Goal: Information Seeking & Learning: Learn about a topic

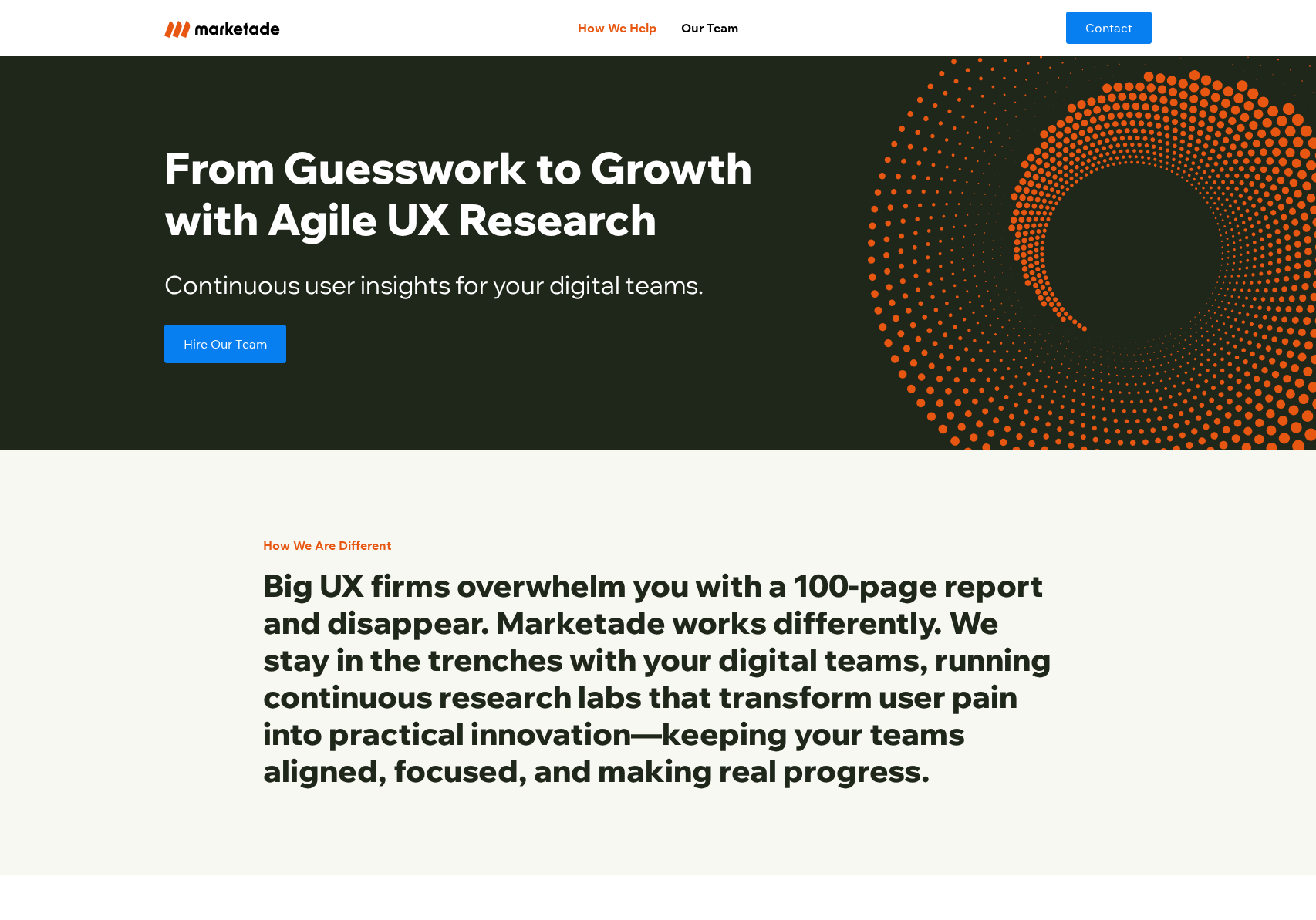
click at [636, 21] on link "How We Help" at bounding box center [617, 27] width 103 height 31
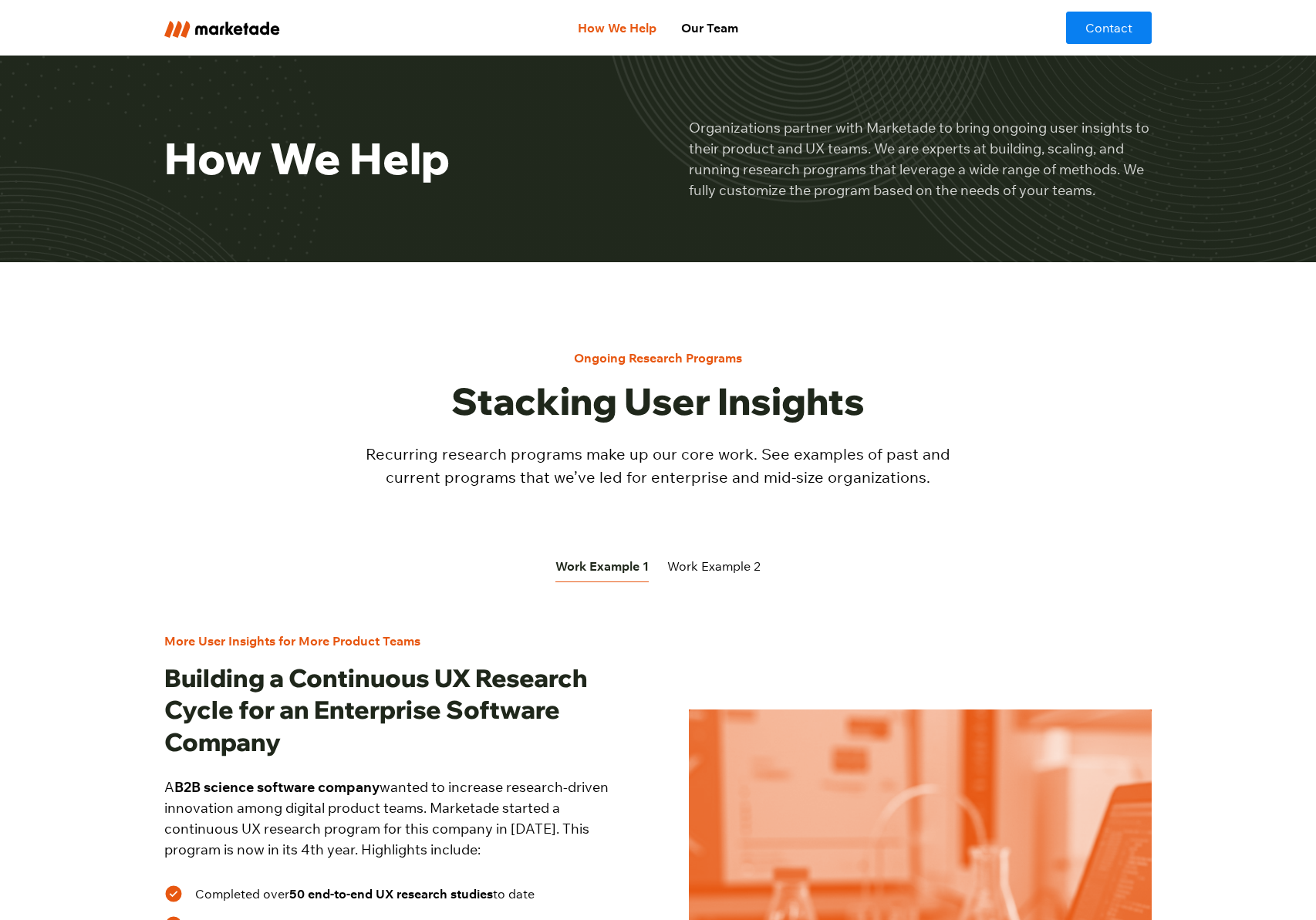
drag, startPoint x: 729, startPoint y: 567, endPoint x: 672, endPoint y: 526, distance: 70.2
click at [729, 567] on div "Work Example 2" at bounding box center [714, 566] width 93 height 19
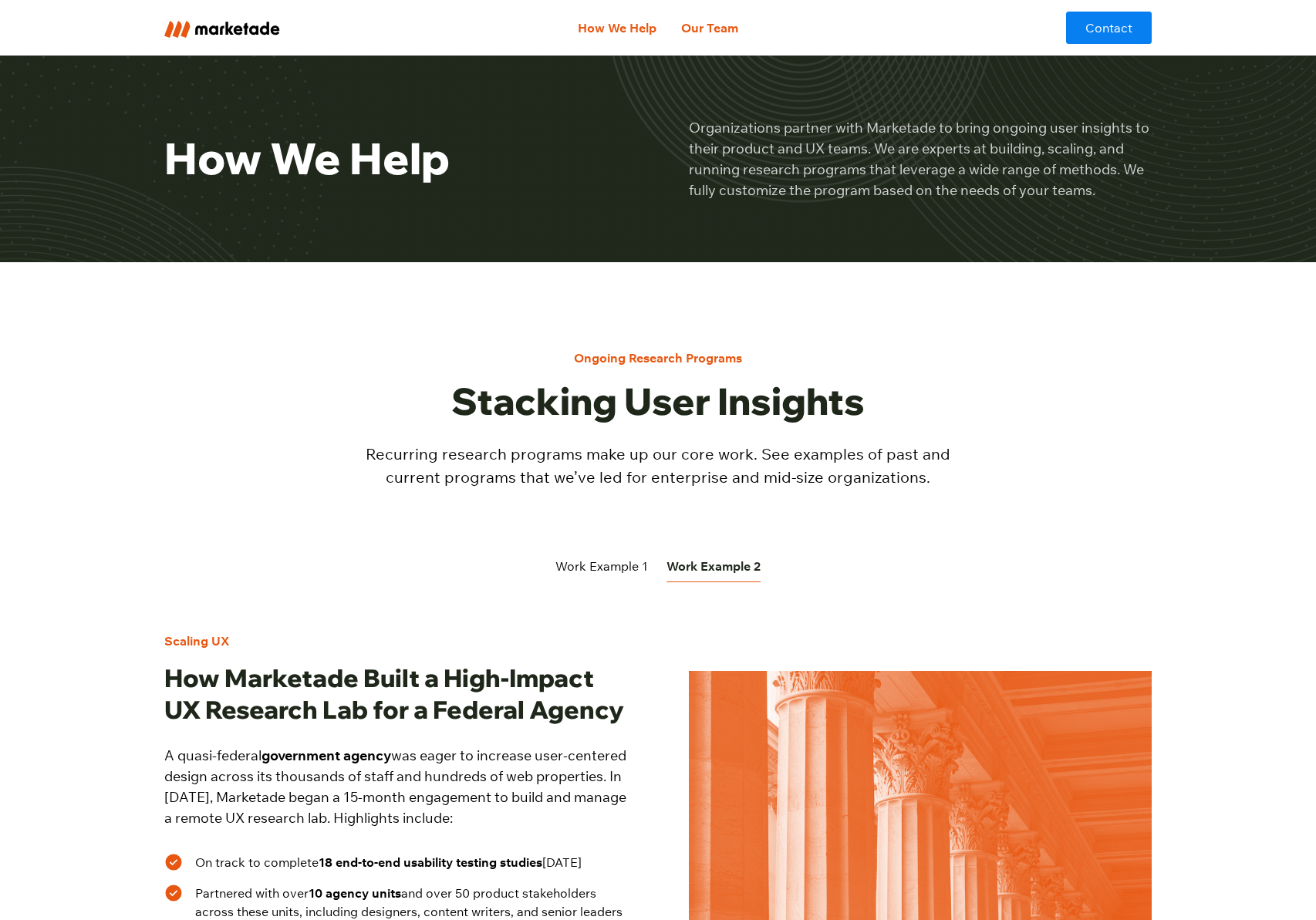
click at [702, 22] on link "Our Team" at bounding box center [709, 27] width 82 height 31
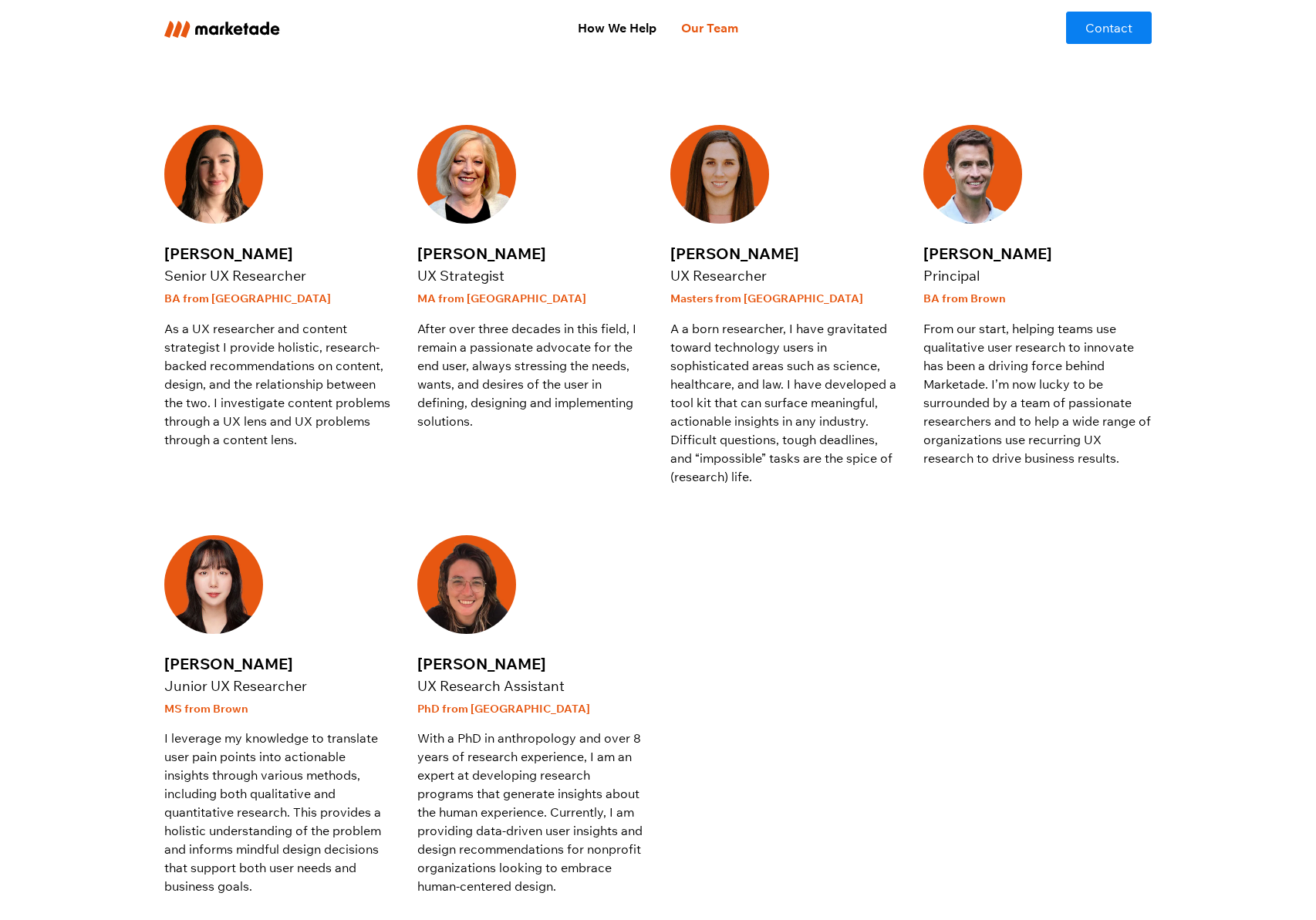
scroll to position [498, 0]
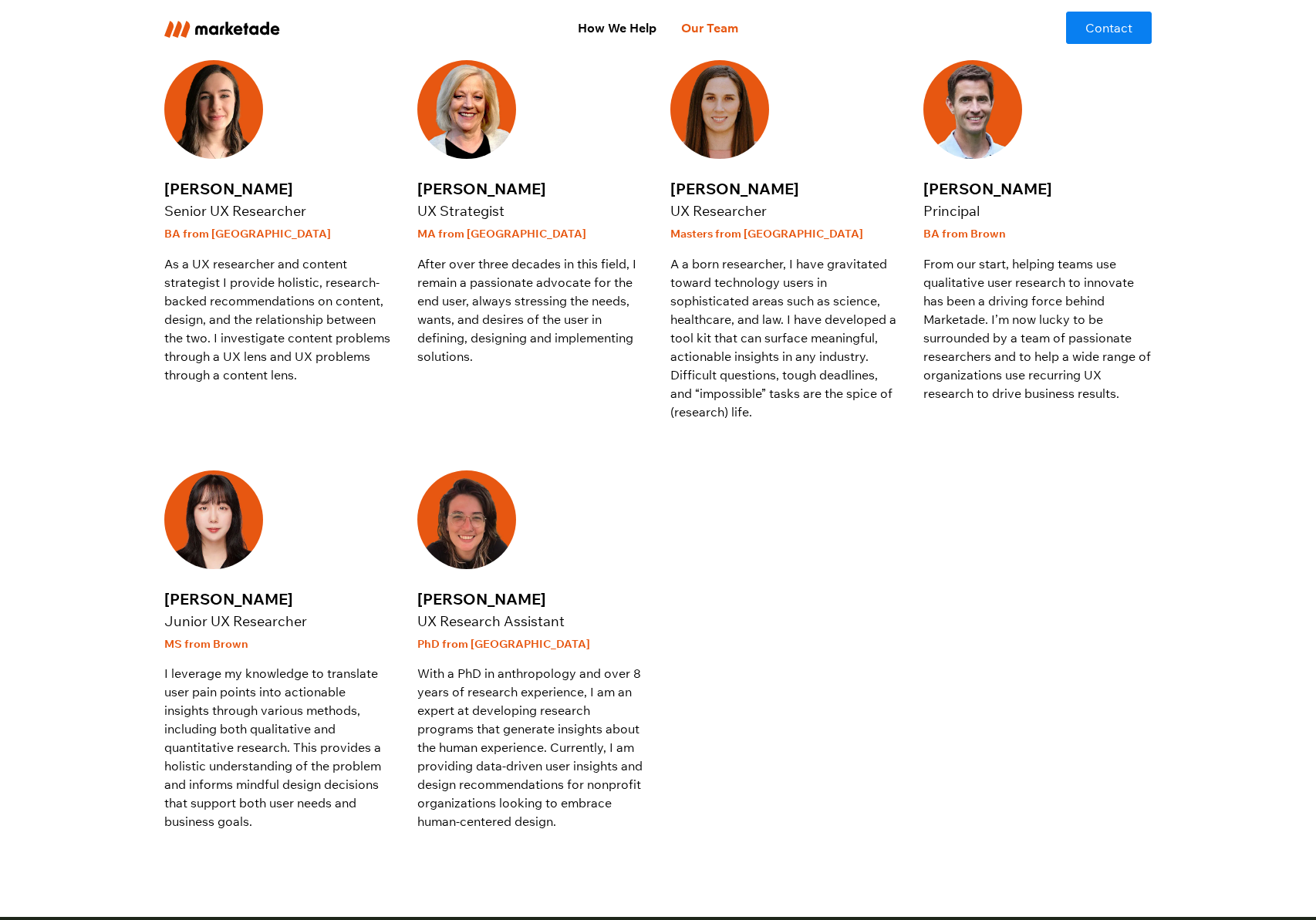
click at [736, 578] on div at bounding box center [784, 651] width 229 height 361
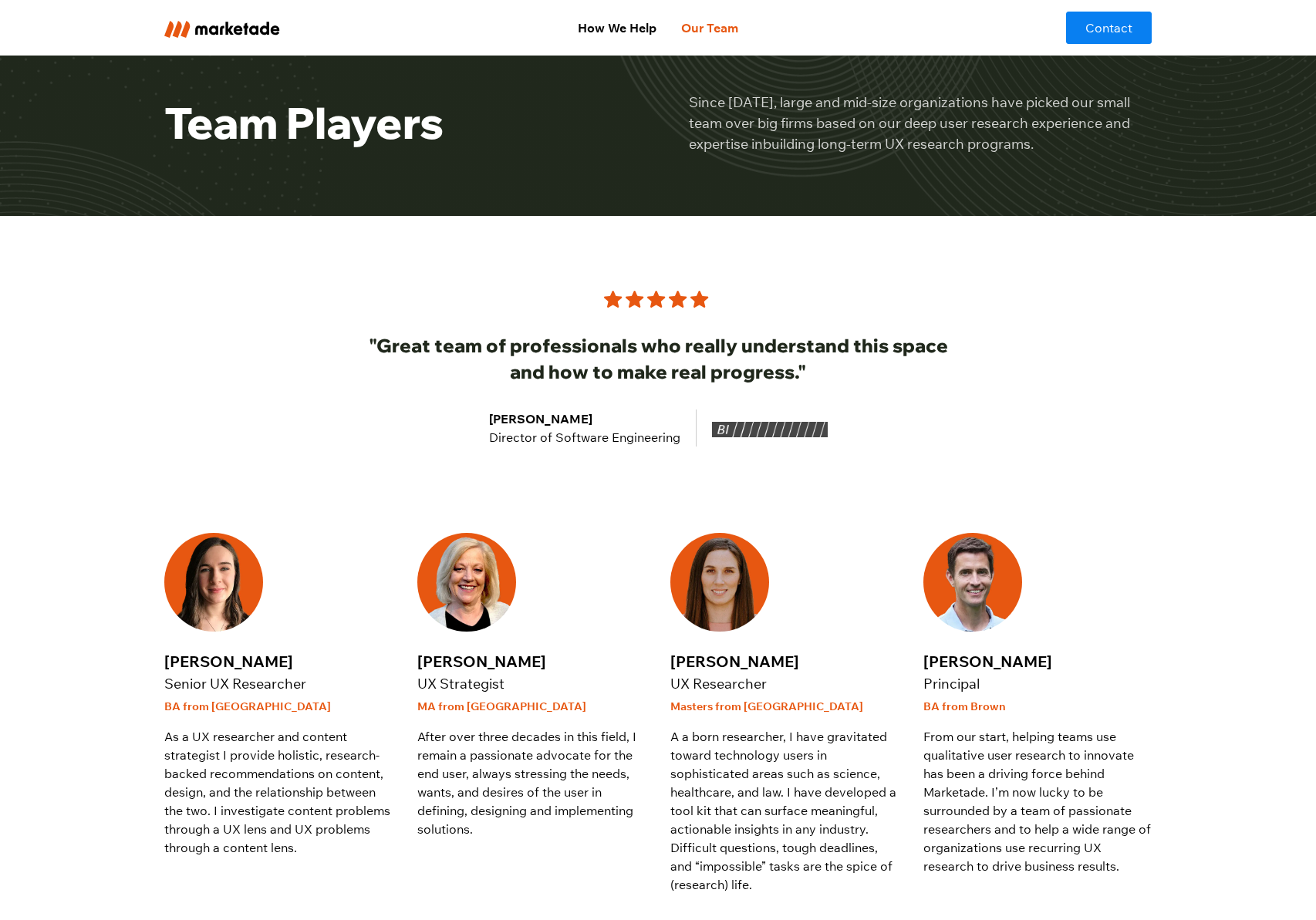
scroll to position [0, 0]
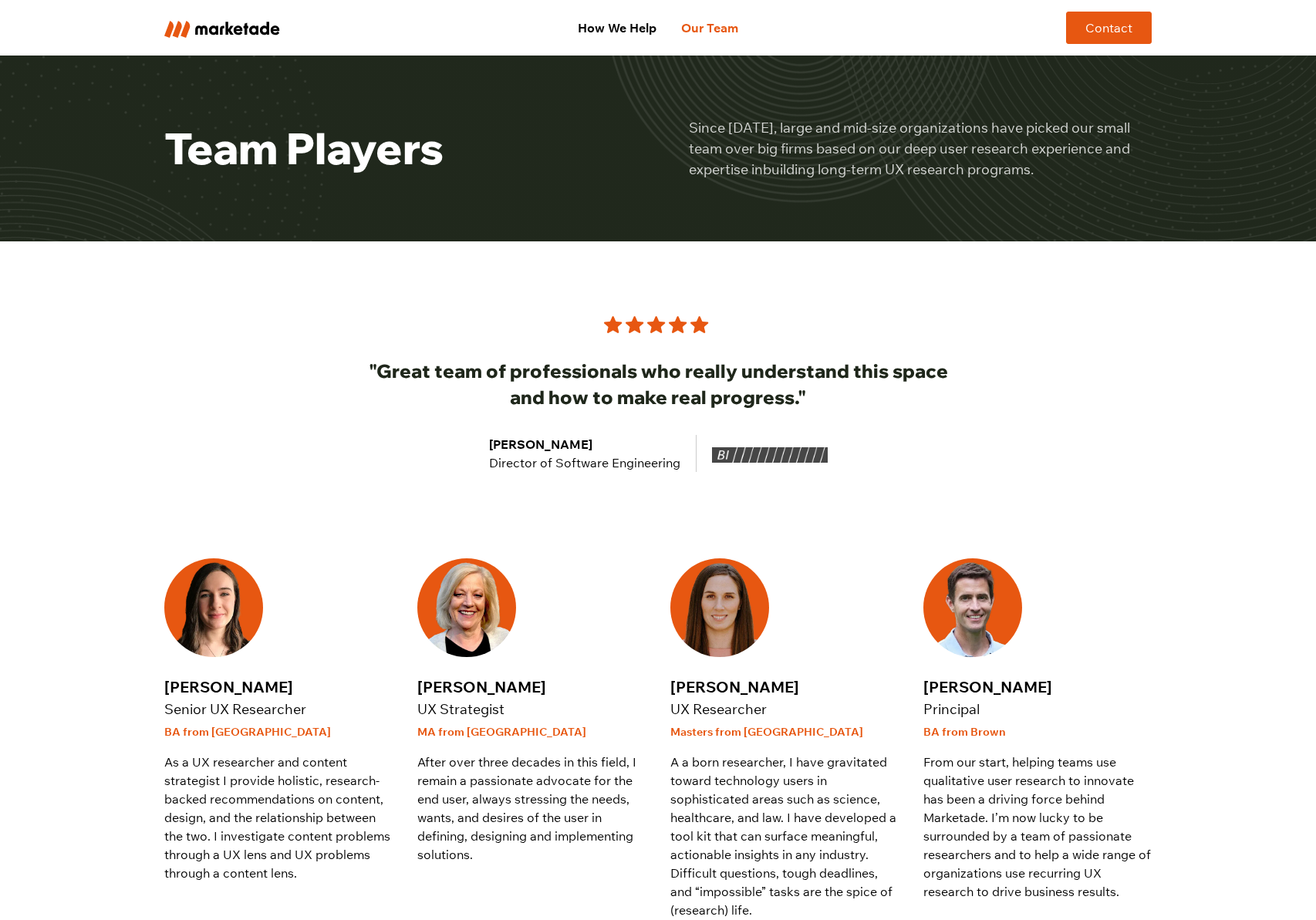
click at [1119, 29] on link "Contact" at bounding box center [1109, 28] width 85 height 33
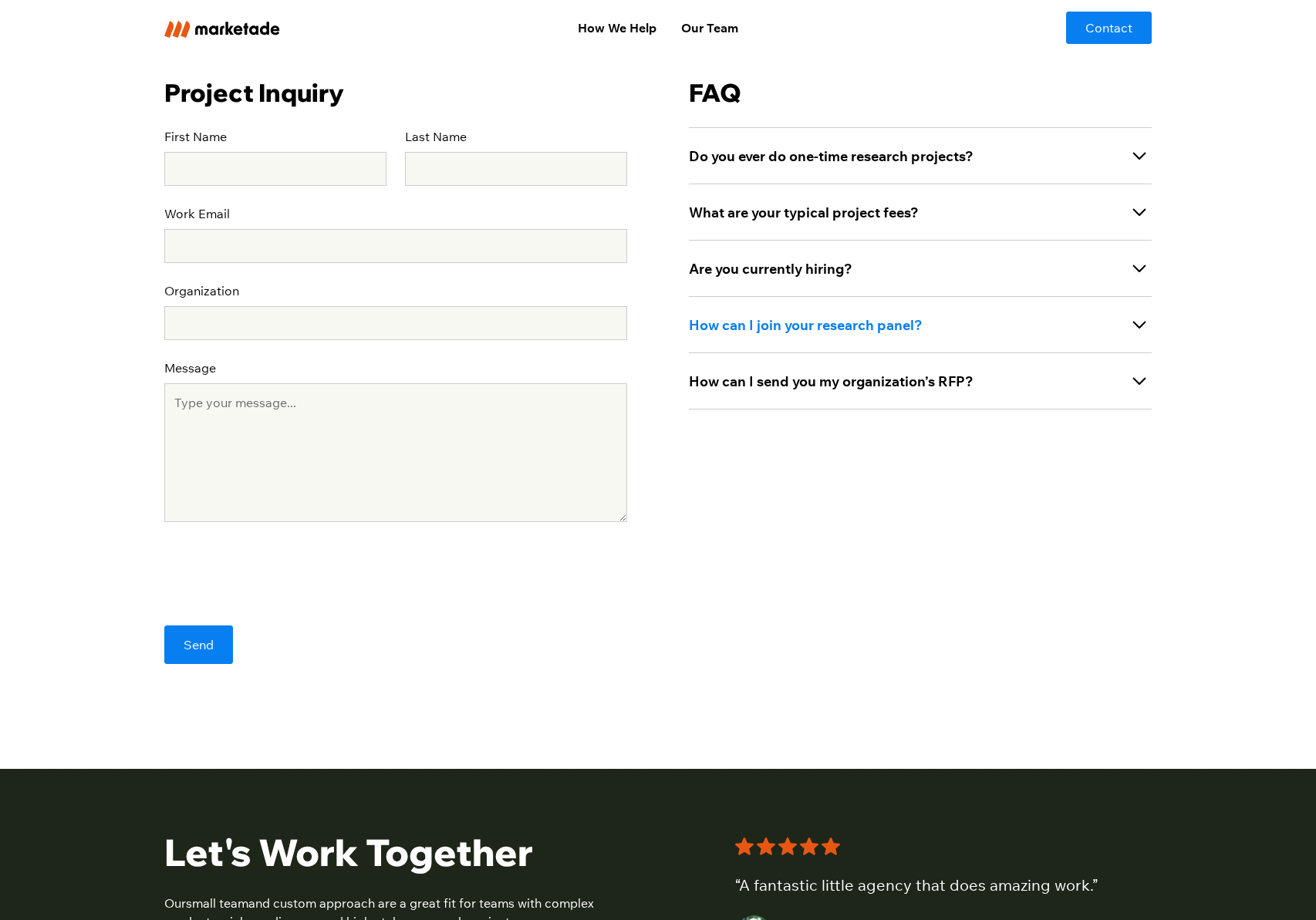
scroll to position [413, 0]
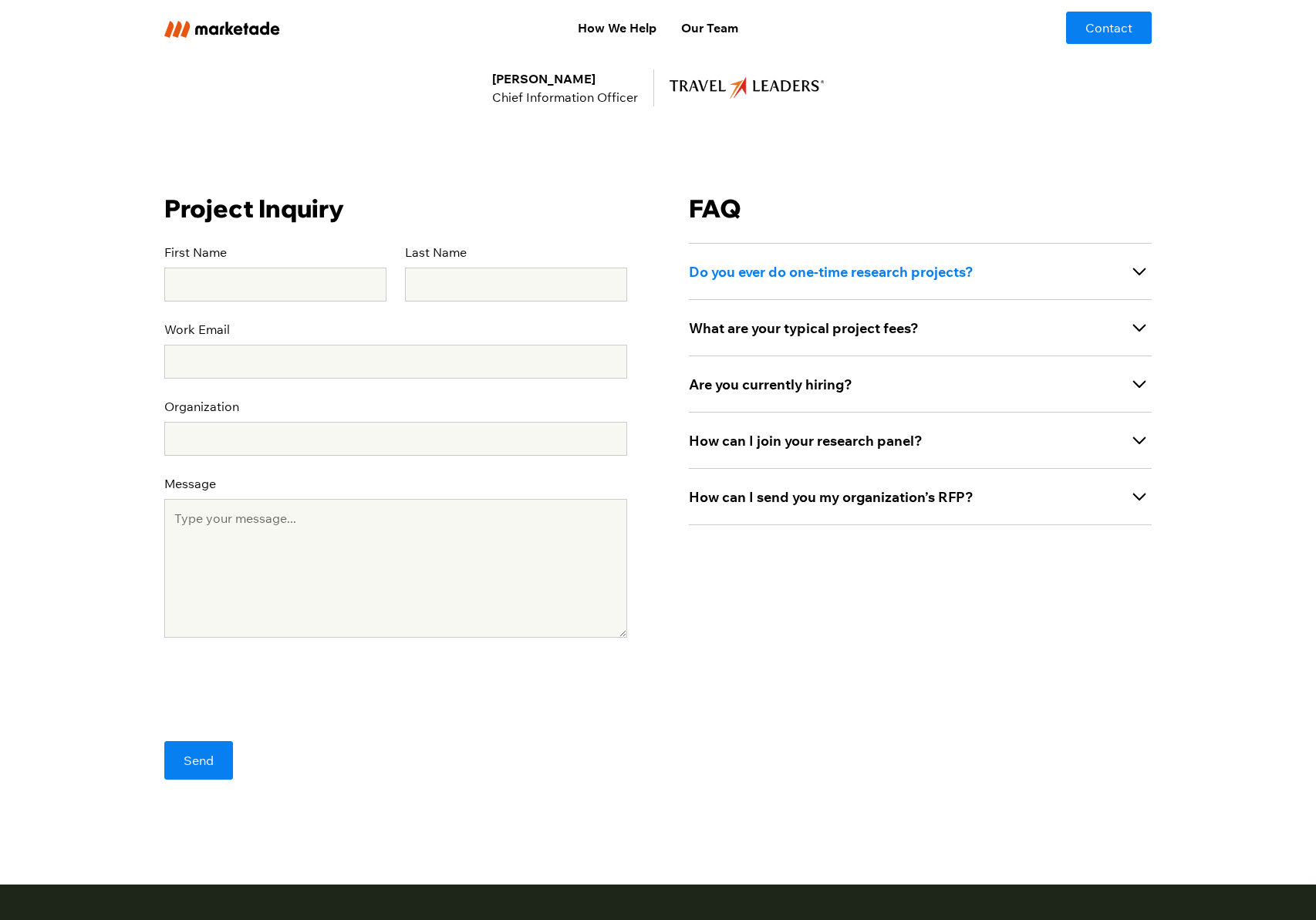
click at [865, 263] on strong "Do you ever do one-time research projects?" at bounding box center [831, 272] width 284 height 18
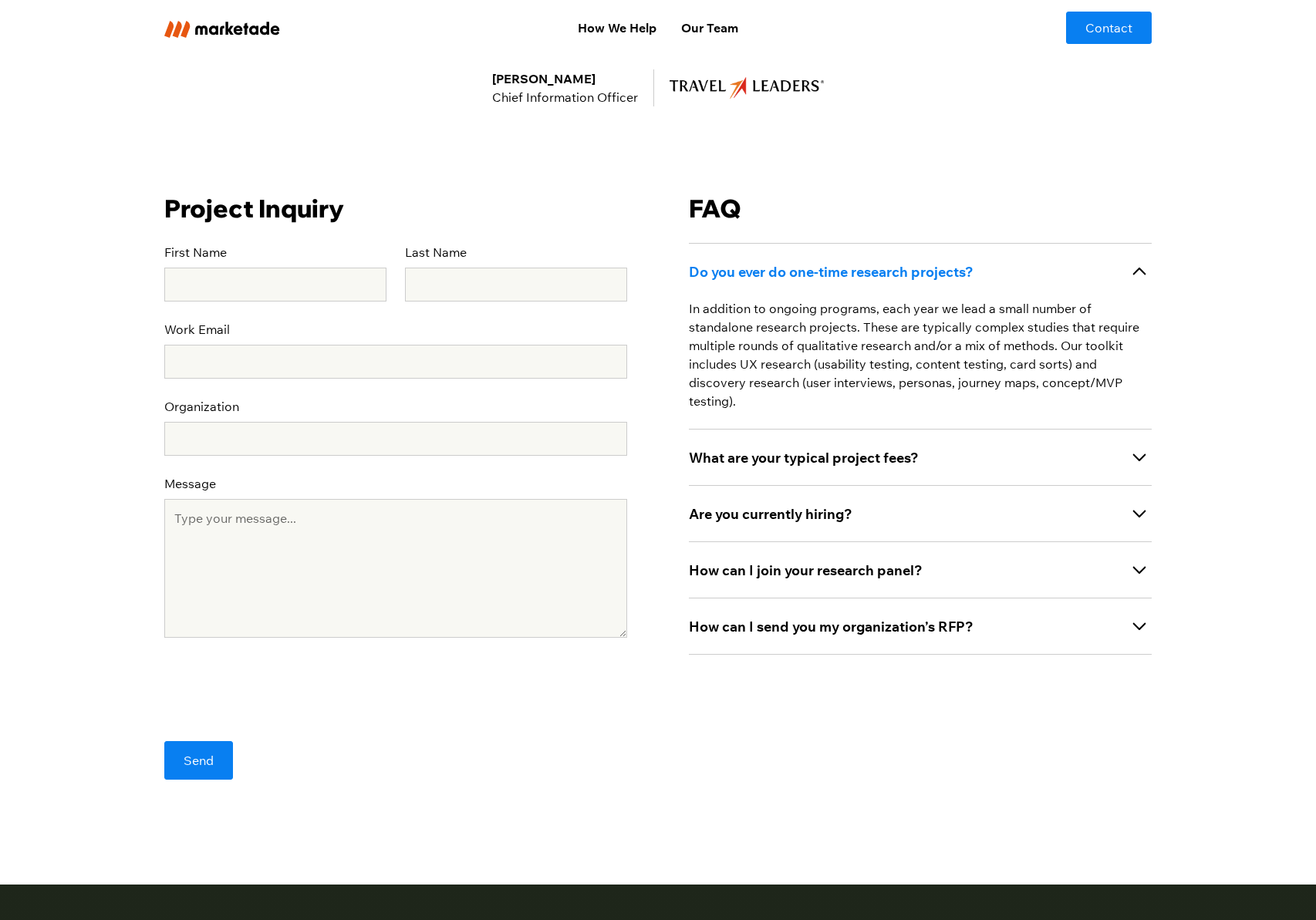
click at [865, 265] on strong "Do you ever do one-time research projects?" at bounding box center [831, 272] width 284 height 18
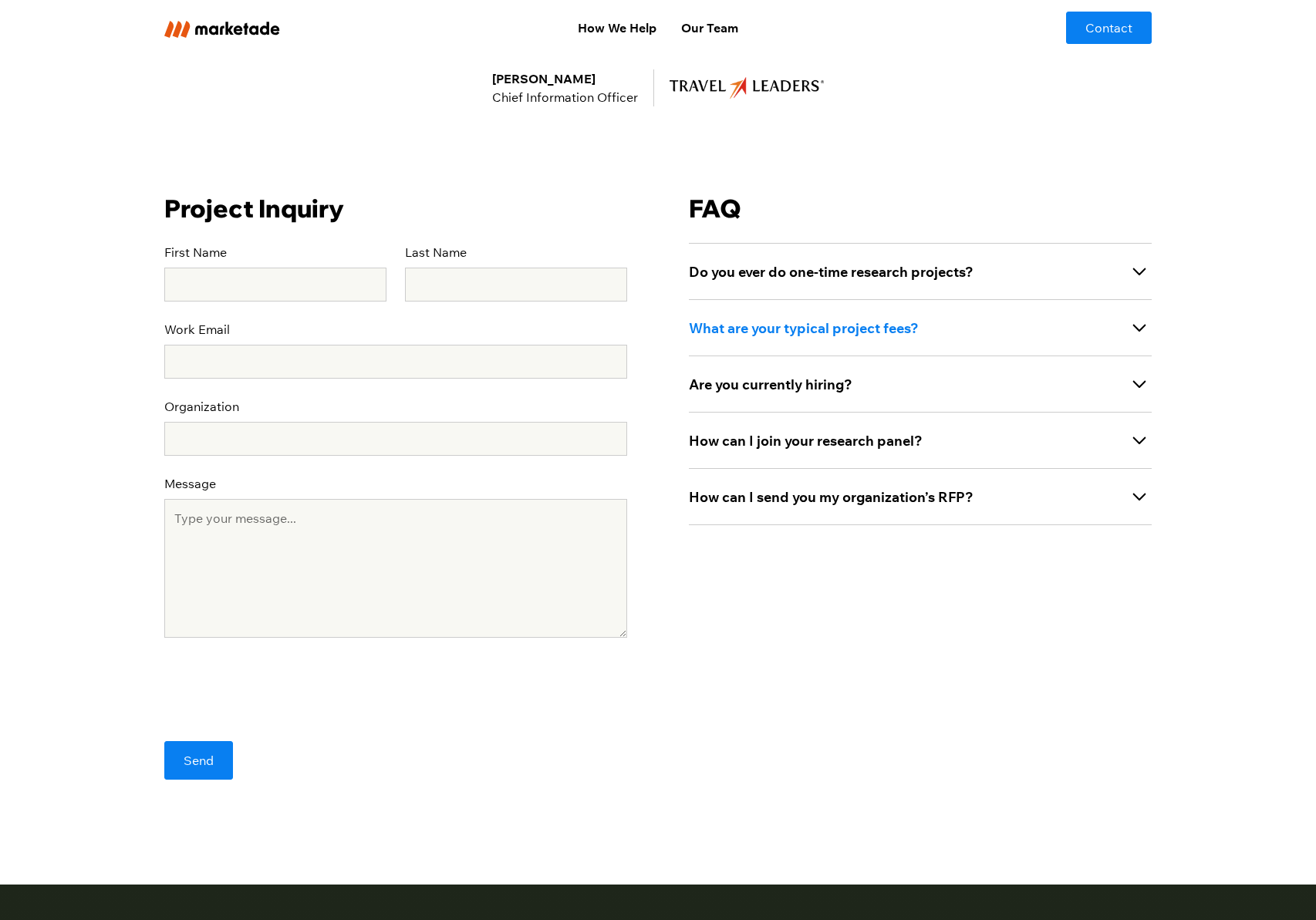
click at [863, 323] on strong "What are your typical project fees?" at bounding box center [804, 329] width 230 height 18
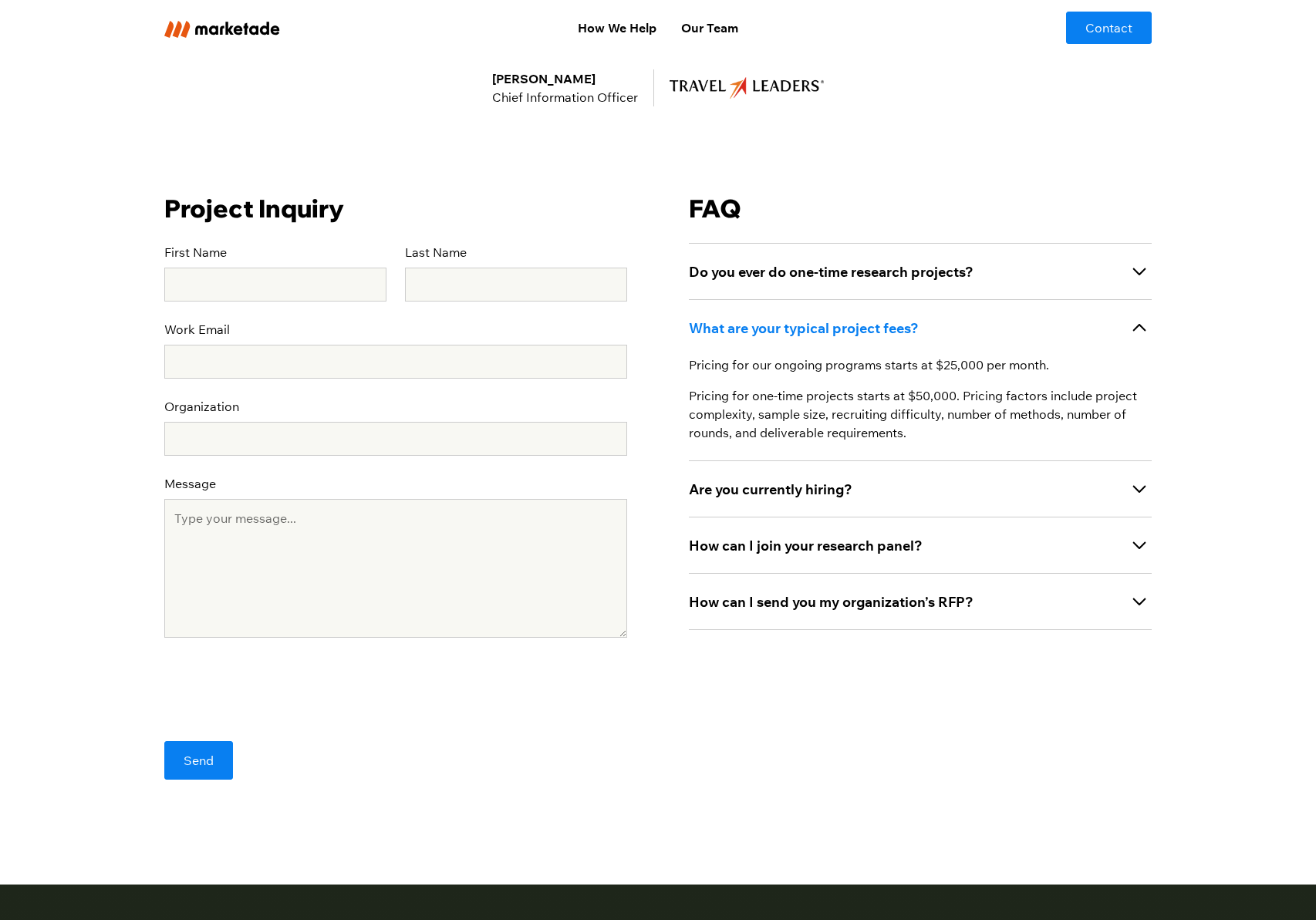
click at [863, 323] on strong "What are your typical project fees?" at bounding box center [804, 329] width 230 height 18
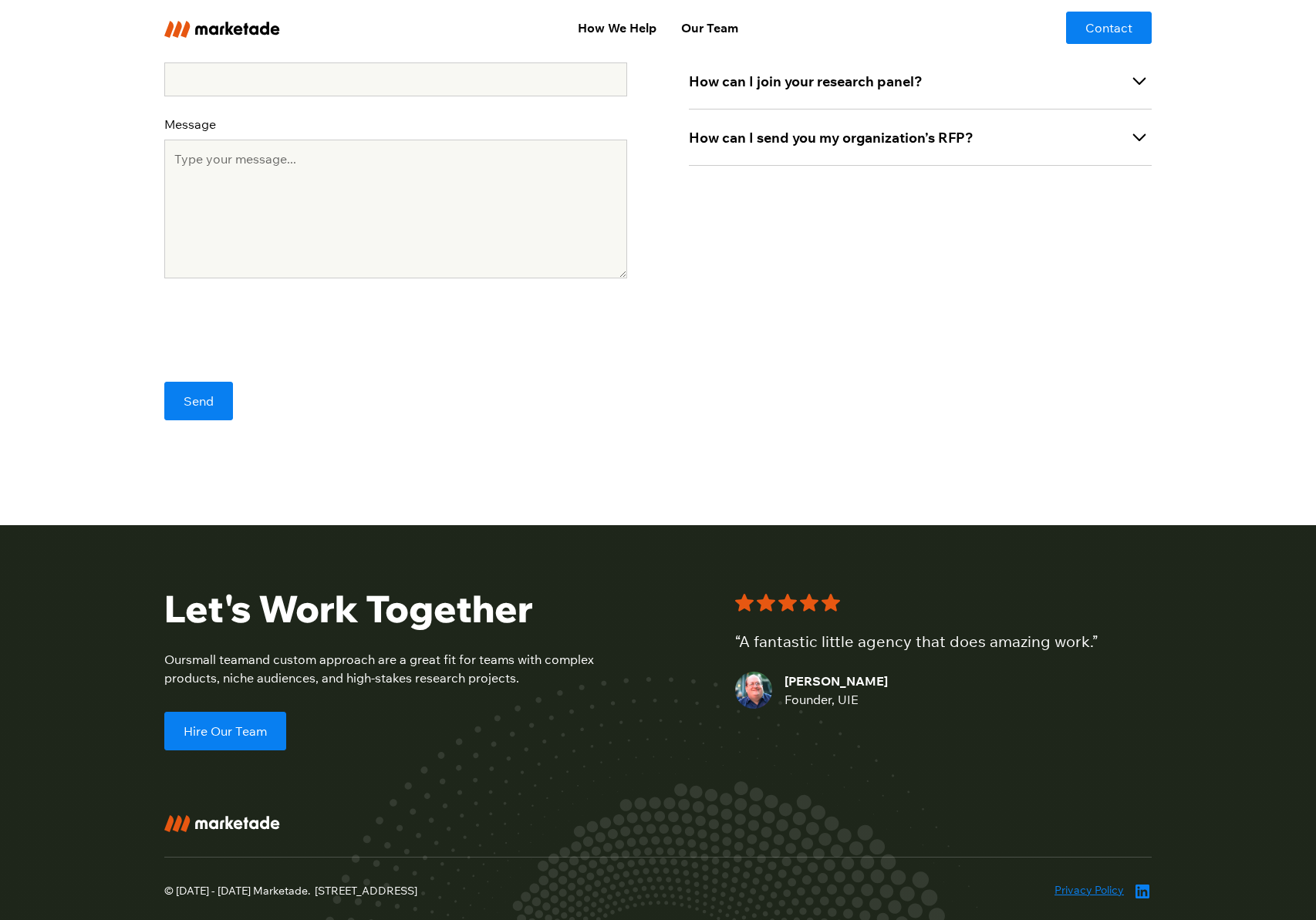
scroll to position [815, 0]
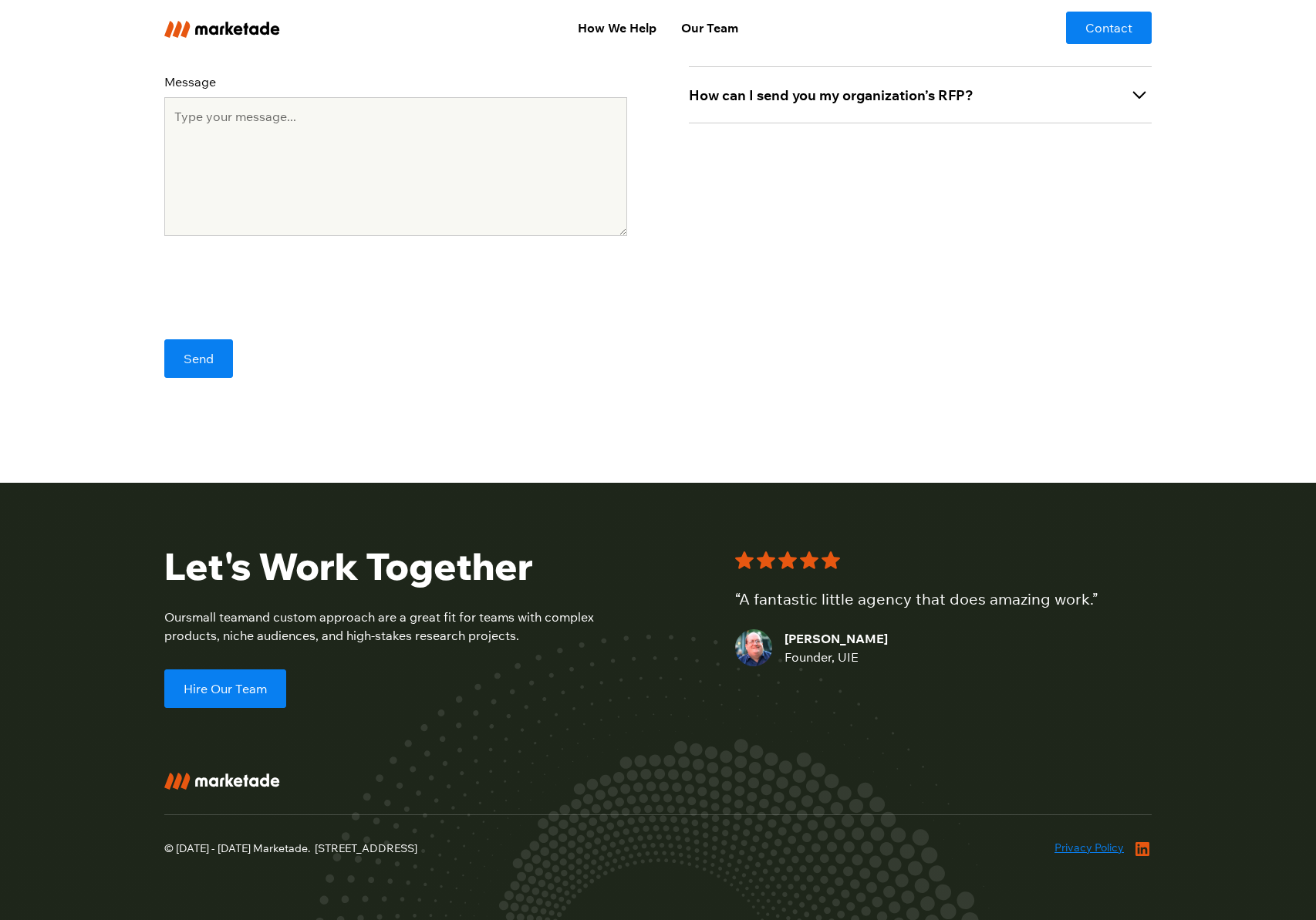
click at [1143, 851] on icon at bounding box center [1143, 849] width 19 height 19
